Goal: Information Seeking & Learning: Learn about a topic

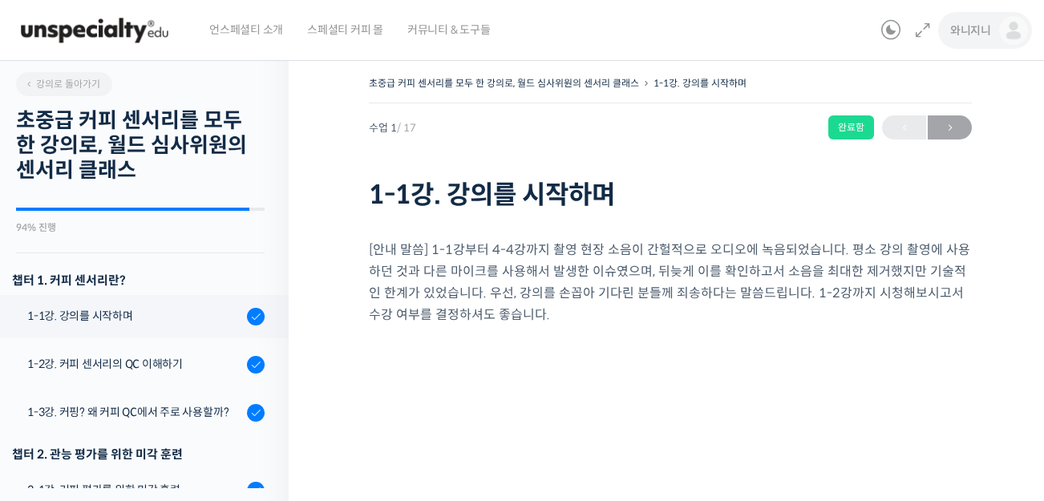
click at [999, 30] on link "와니지니" at bounding box center [990, 30] width 78 height 61
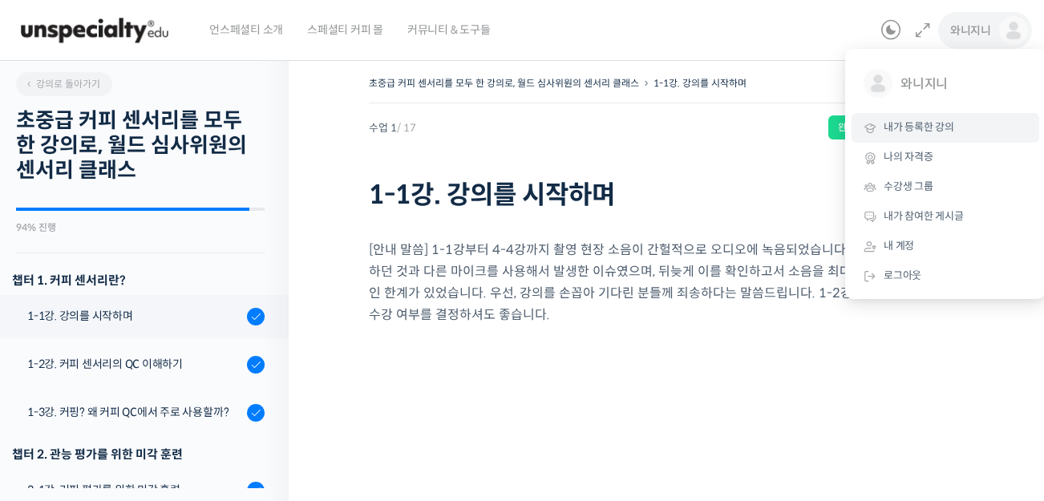
click at [931, 134] on span "내가 등록한 강의" at bounding box center [919, 127] width 71 height 14
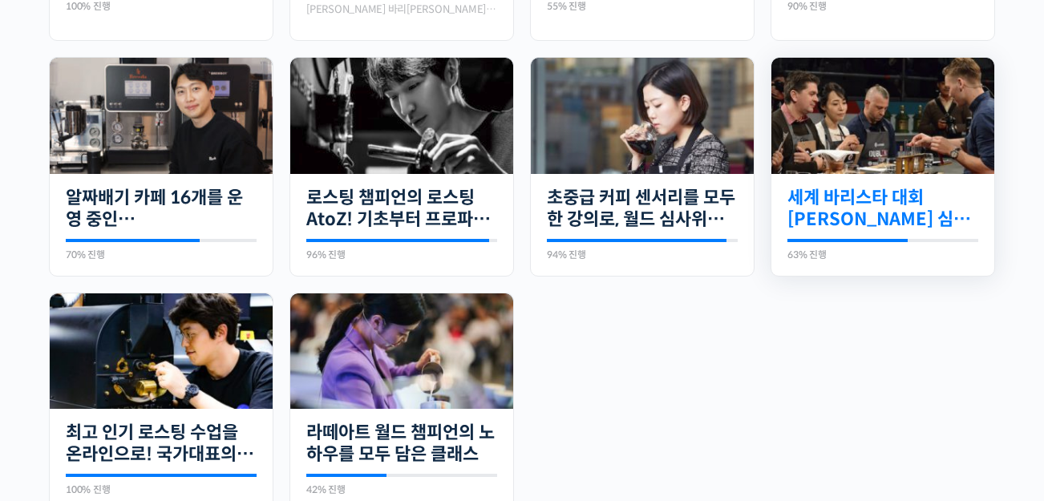
drag, startPoint x: 865, startPoint y: 146, endPoint x: 852, endPoint y: 206, distance: 61.5
click at [865, 146] on img at bounding box center [883, 116] width 223 height 116
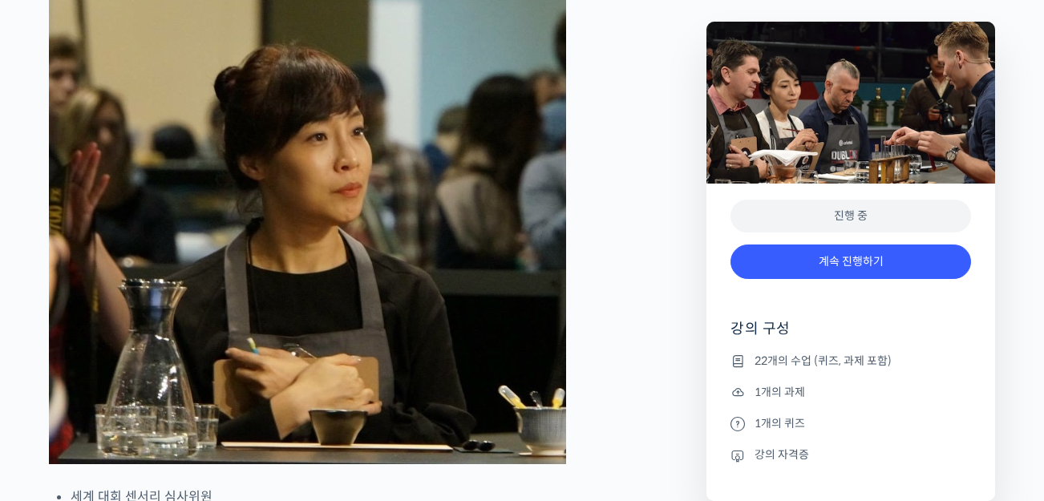
scroll to position [802, 0]
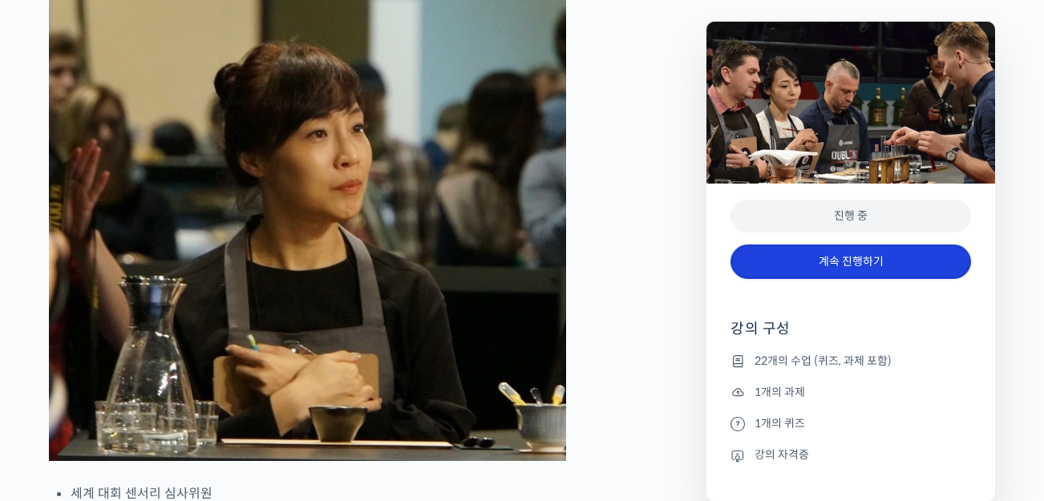
click at [816, 255] on link "계속 진행하기" at bounding box center [851, 262] width 241 height 34
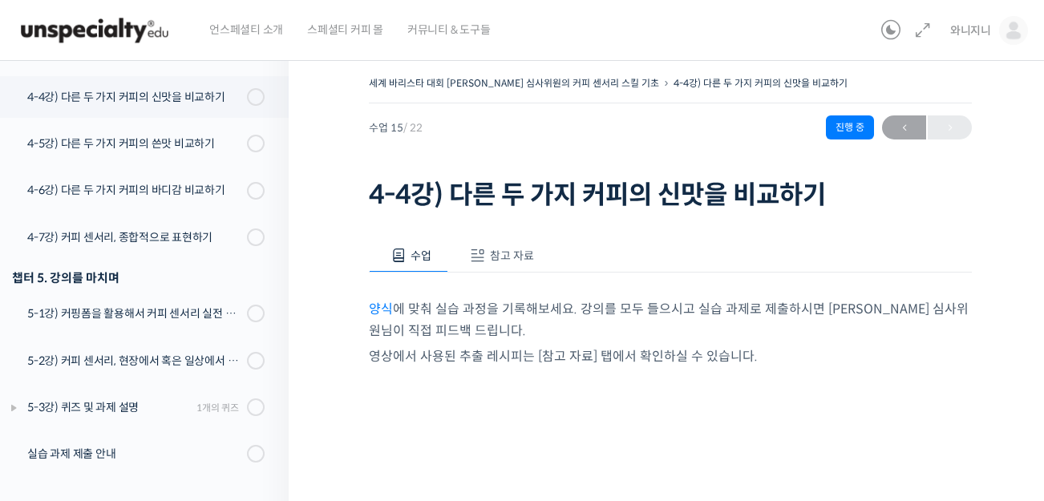
click at [506, 253] on span "참고 자료" at bounding box center [512, 256] width 44 height 14
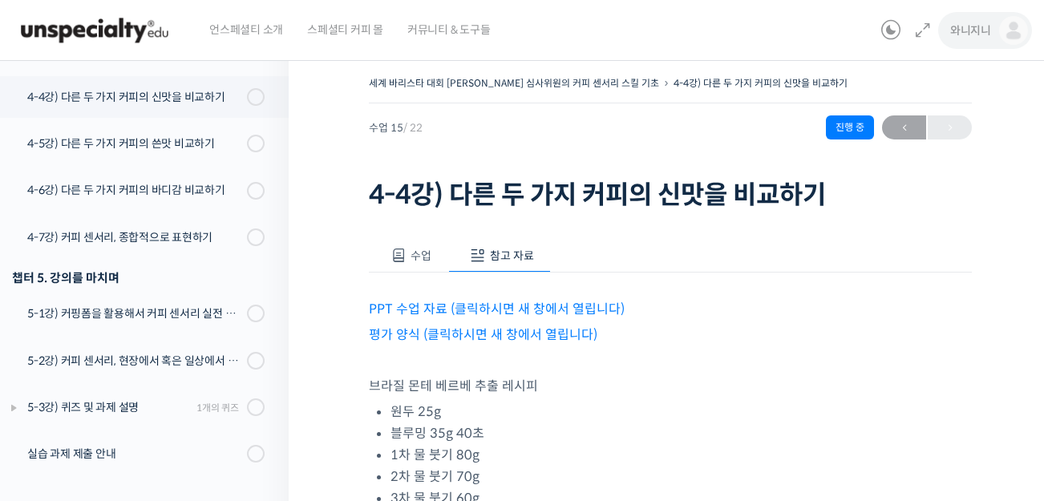
click at [983, 31] on span "와니지니" at bounding box center [971, 30] width 41 height 14
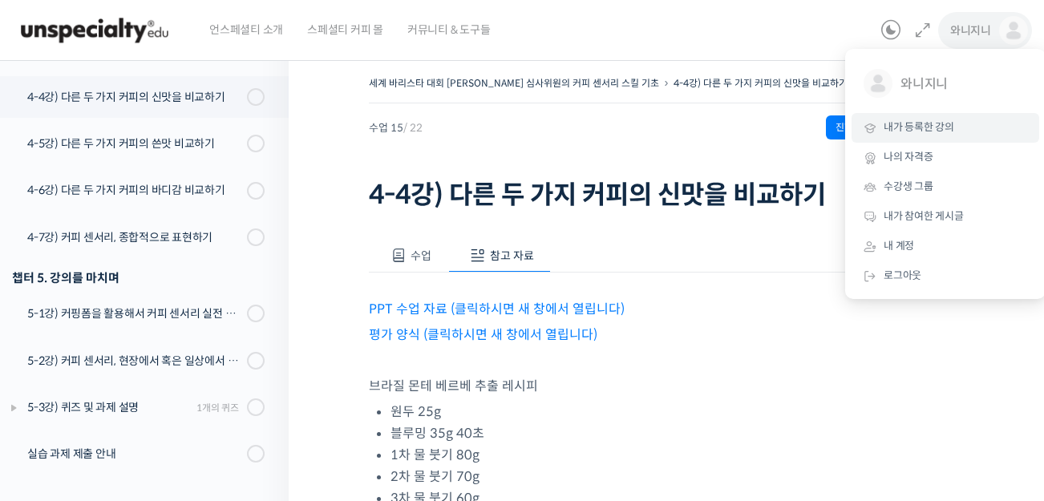
click at [920, 136] on link "내가 등록한 강의" at bounding box center [946, 128] width 188 height 30
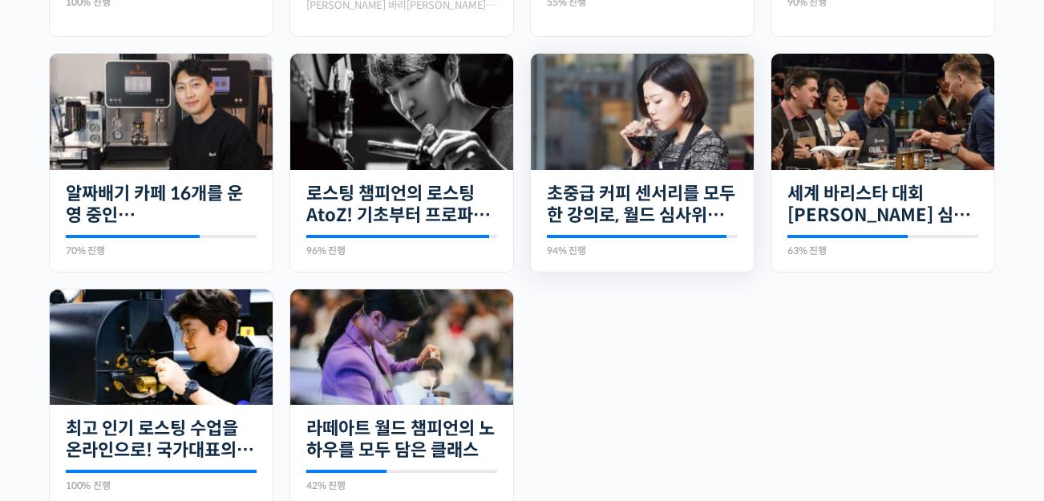
scroll to position [602, 0]
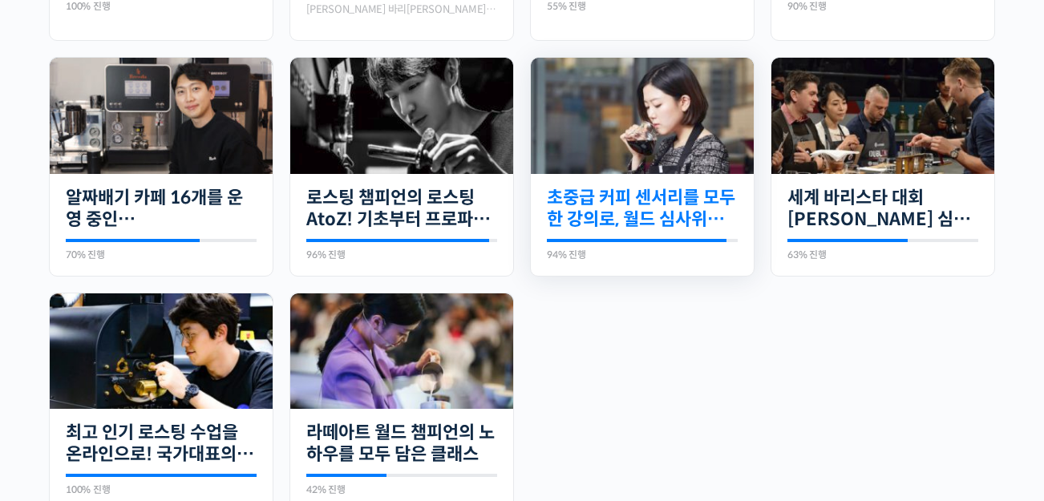
drag, startPoint x: 648, startPoint y: 136, endPoint x: 644, endPoint y: 215, distance: 78.7
click at [648, 136] on img at bounding box center [642, 116] width 223 height 116
click at [643, 215] on link "초중급 커피 센서리를 모두 한 강의로, 월드 심사위원의 센서리 클래스" at bounding box center [642, 209] width 191 height 44
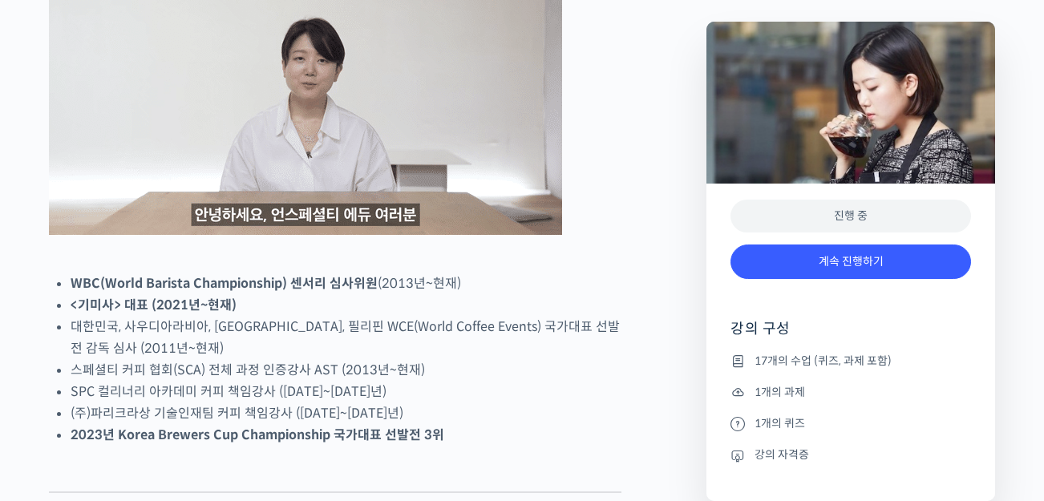
scroll to position [802, 0]
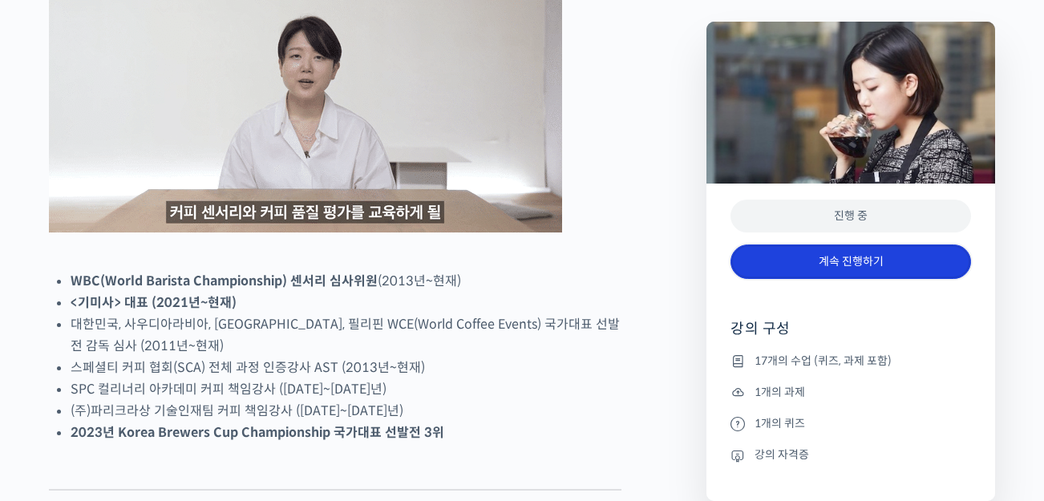
click at [762, 249] on link "계속 진행하기" at bounding box center [851, 262] width 241 height 34
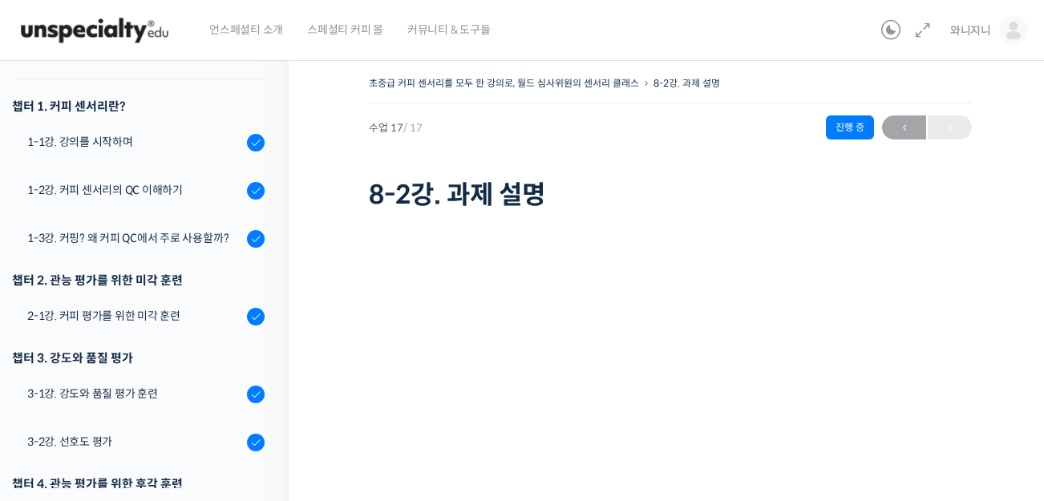
scroll to position [174, 0]
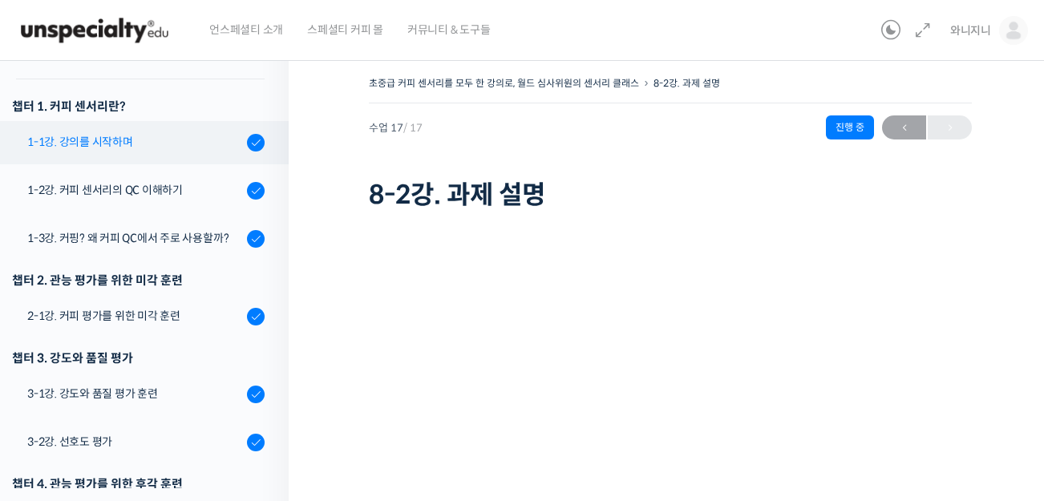
click at [97, 142] on div "1-1강. 강의를 시작하며" at bounding box center [134, 142] width 215 height 18
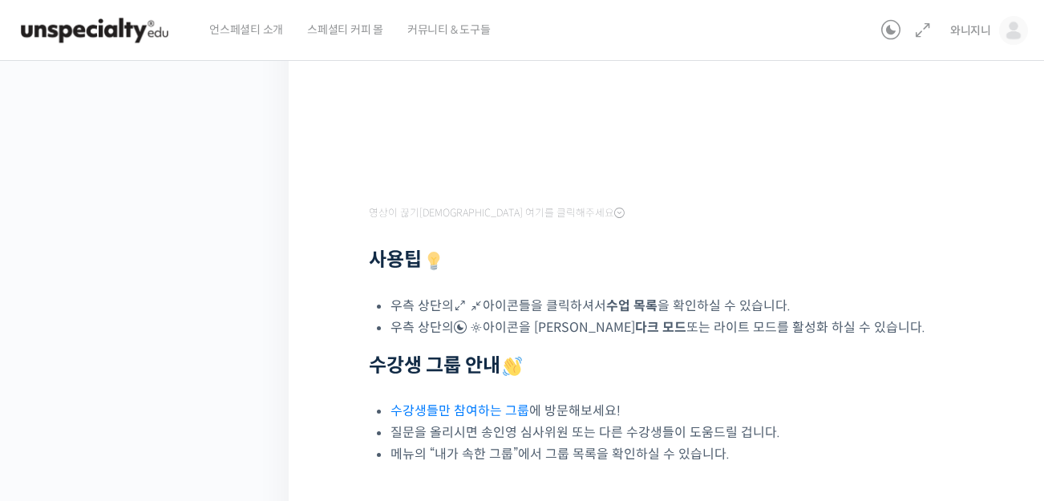
scroll to position [501, 0]
